Goal: Information Seeking & Learning: Find specific fact

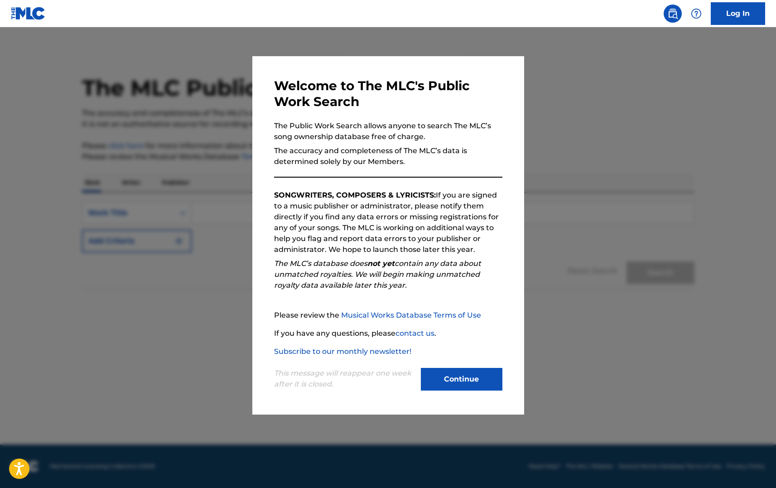
click at [477, 374] on button "Continue" at bounding box center [462, 379] width 82 height 23
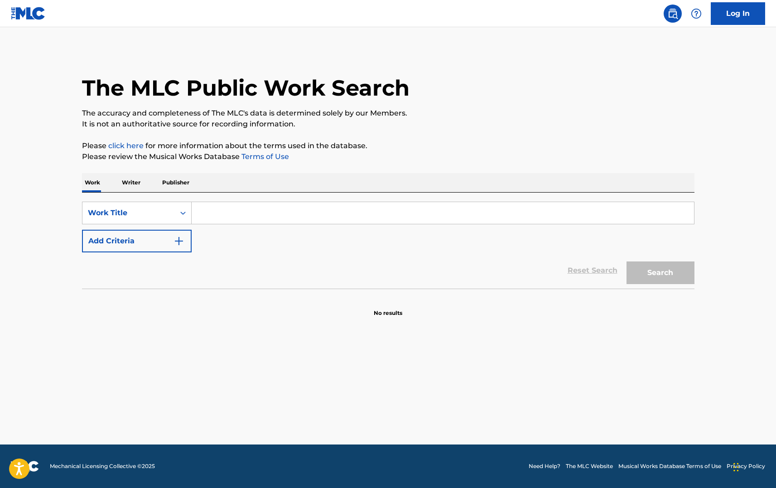
click at [242, 222] on input "Search Form" at bounding box center [443, 213] width 503 height 22
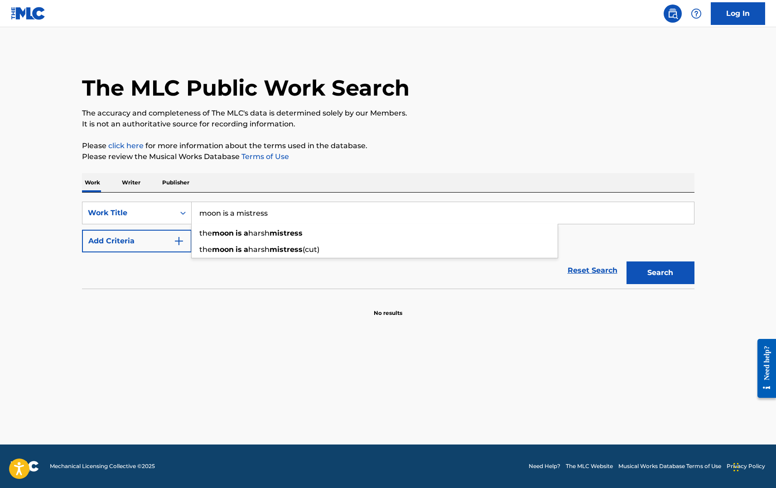
type input "moon is a mistress"
click at [627, 262] on button "Search" at bounding box center [661, 273] width 68 height 23
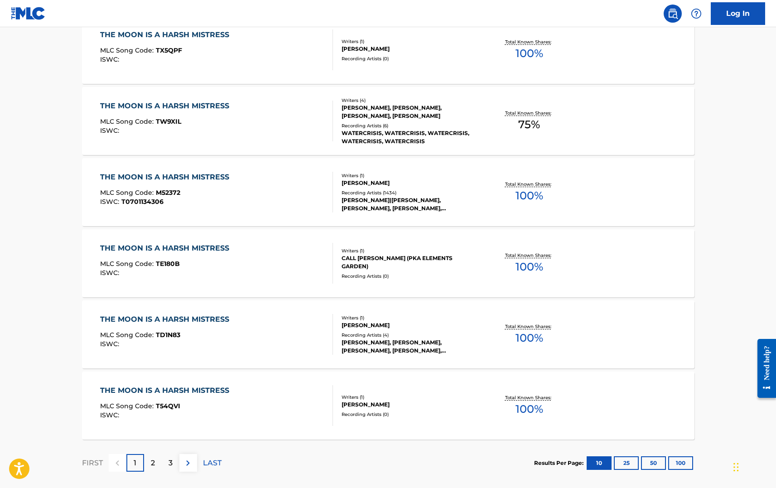
scroll to position [589, 0]
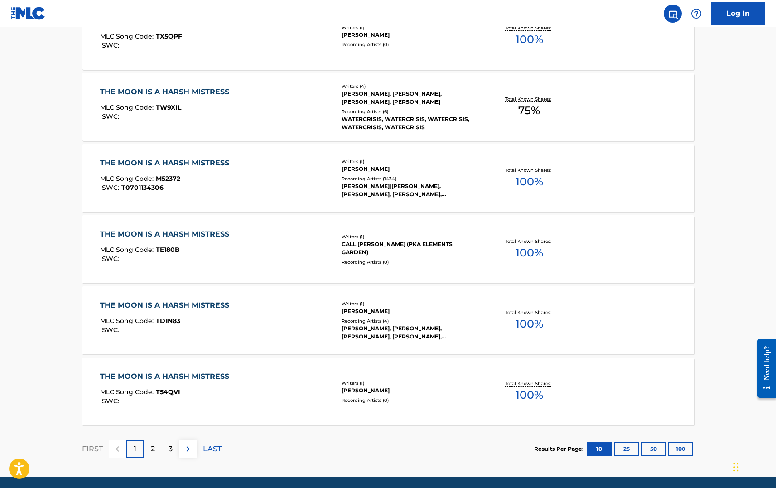
click at [151, 450] on p "2" at bounding box center [153, 449] width 4 height 11
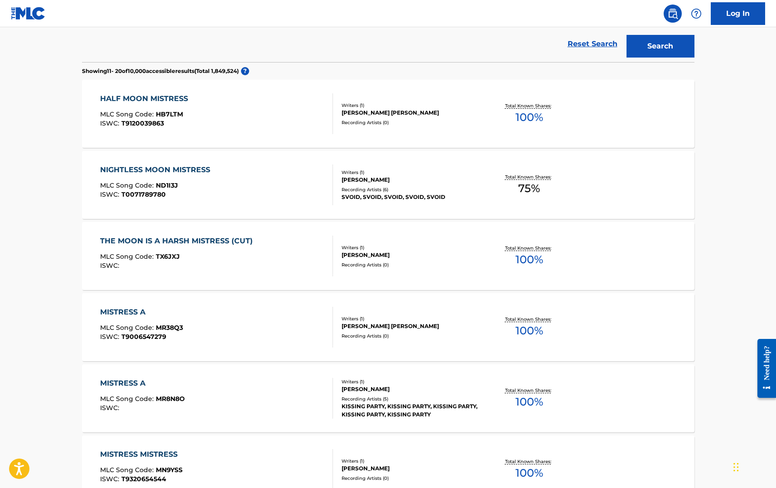
scroll to position [0, 0]
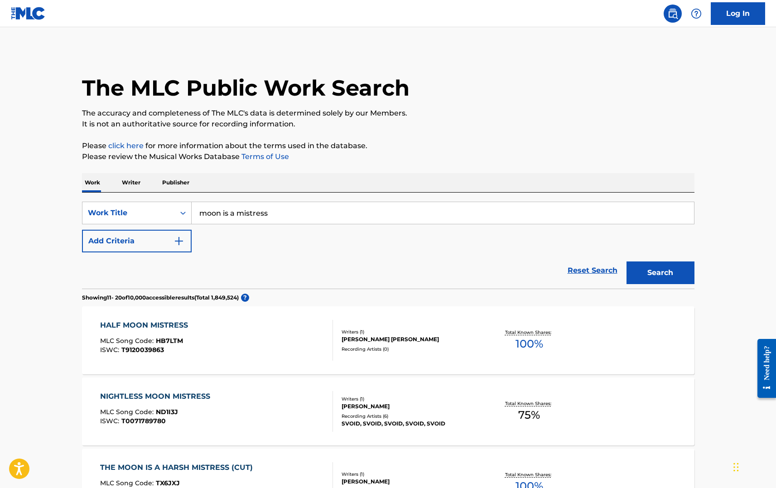
click at [169, 247] on button "Add Criteria" at bounding box center [137, 241] width 110 height 23
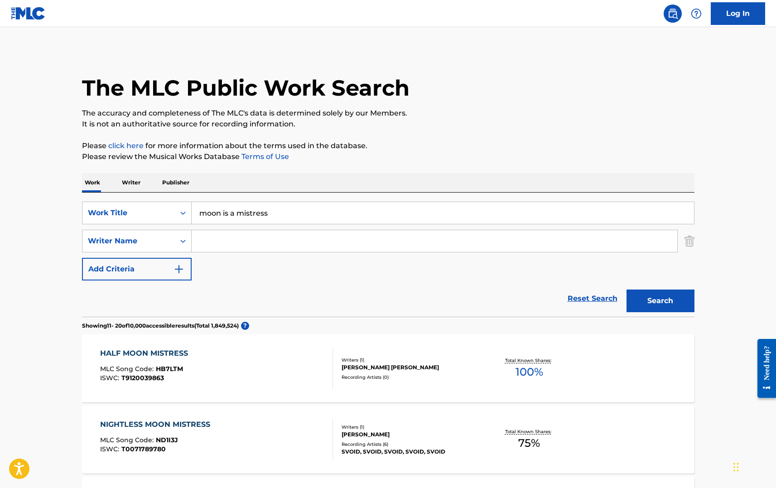
click at [228, 238] on input "Search Form" at bounding box center [435, 241] width 486 height 22
type input "lang"
click at [627, 290] on button "Search" at bounding box center [661, 301] width 68 height 23
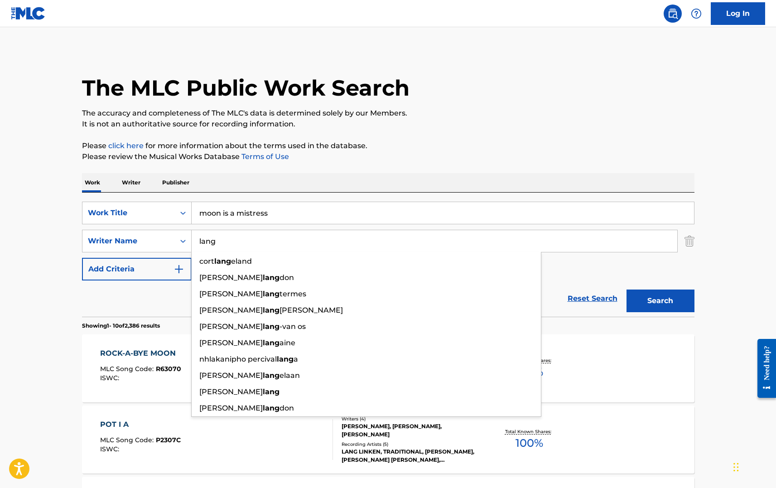
drag, startPoint x: 33, startPoint y: 210, endPoint x: 60, endPoint y: 232, distance: 34.8
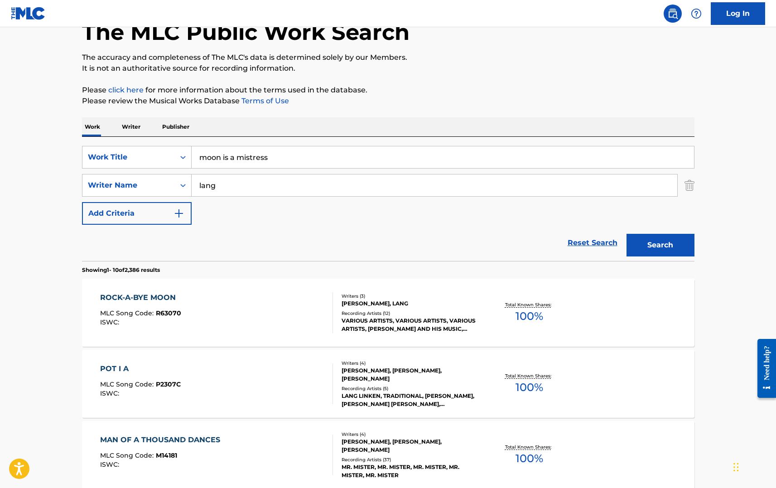
scroll to position [136, 0]
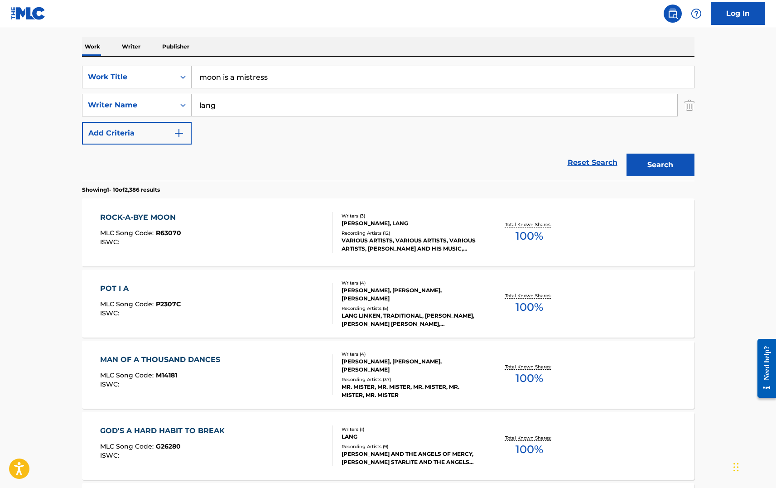
click at [502, 378] on div "Total Known Shares: 100 %" at bounding box center [530, 375] width 102 height 28
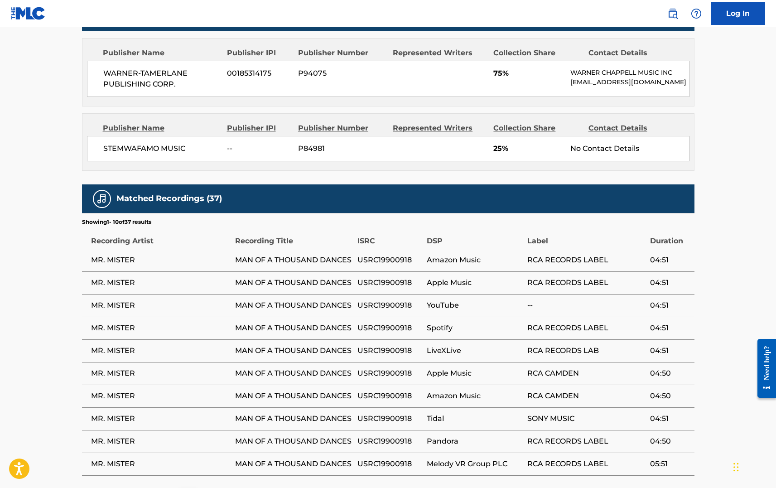
scroll to position [538, 0]
